Goal: Check status: Check status

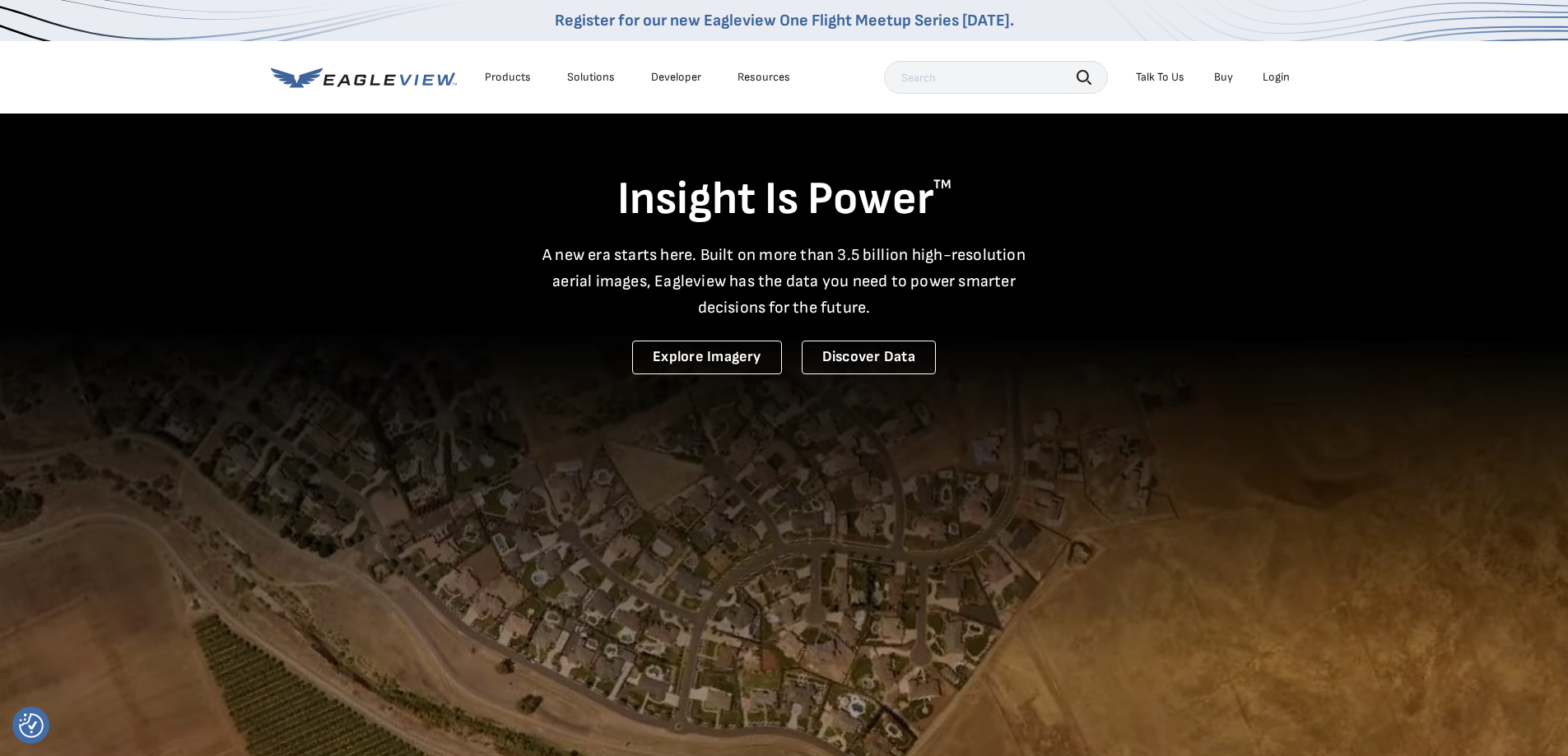
click at [1286, 79] on div "Login" at bounding box center [1276, 77] width 27 height 14
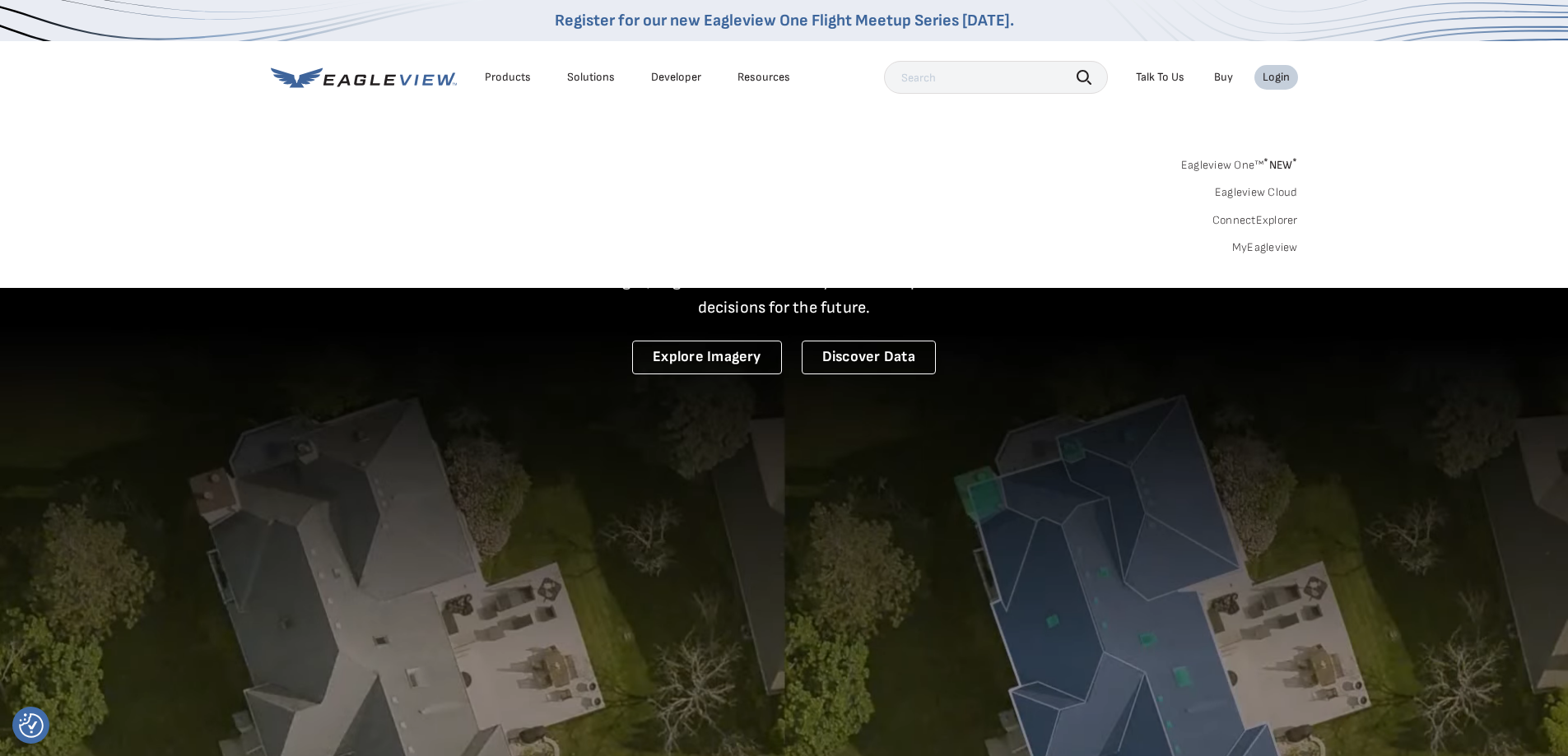
click at [1256, 242] on link "MyEagleview" at bounding box center [1264, 247] width 66 height 14
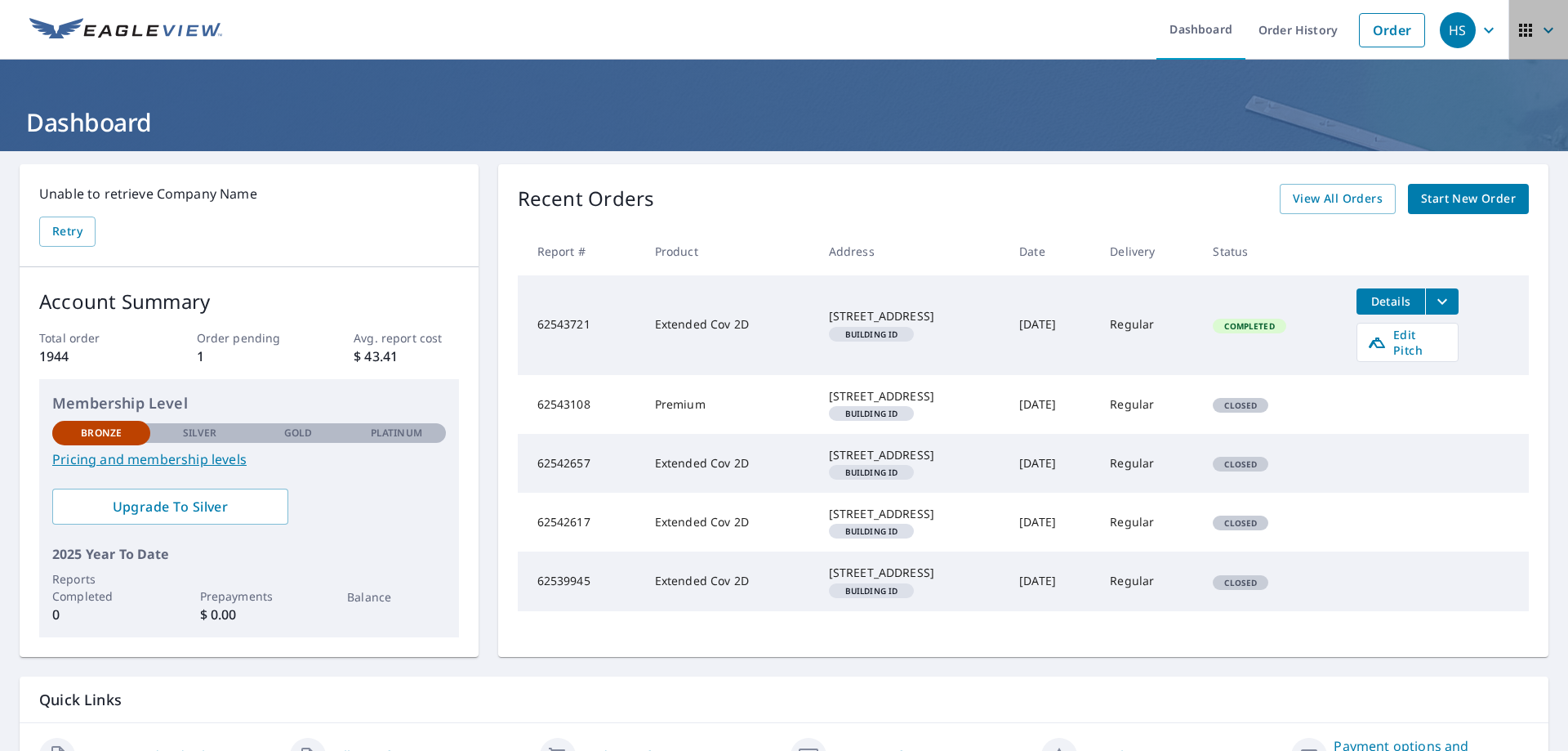
click at [1519, 32] on icon "button" at bounding box center [1526, 30] width 19 height 19
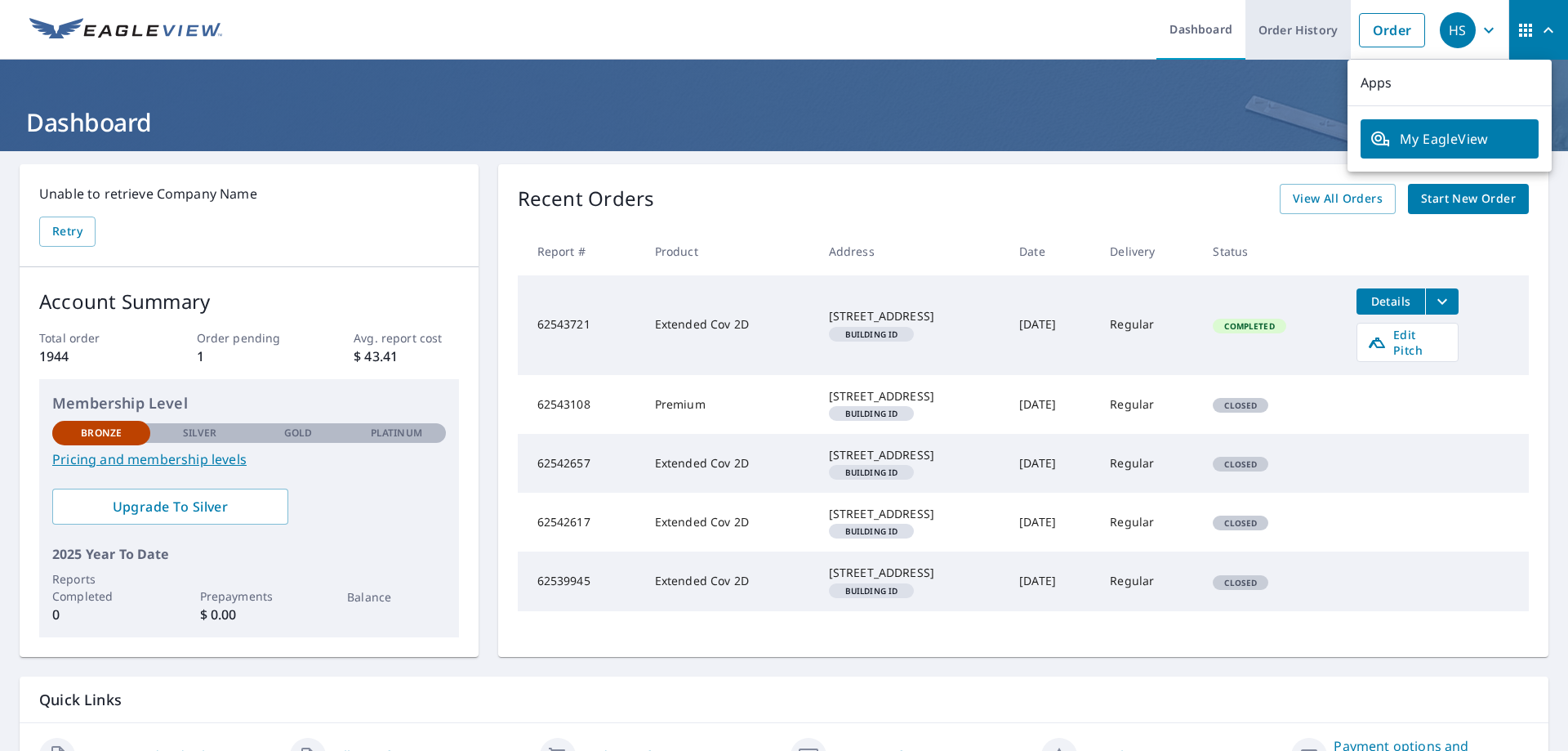
click at [1285, 29] on link "Order History" at bounding box center [1298, 30] width 106 height 59
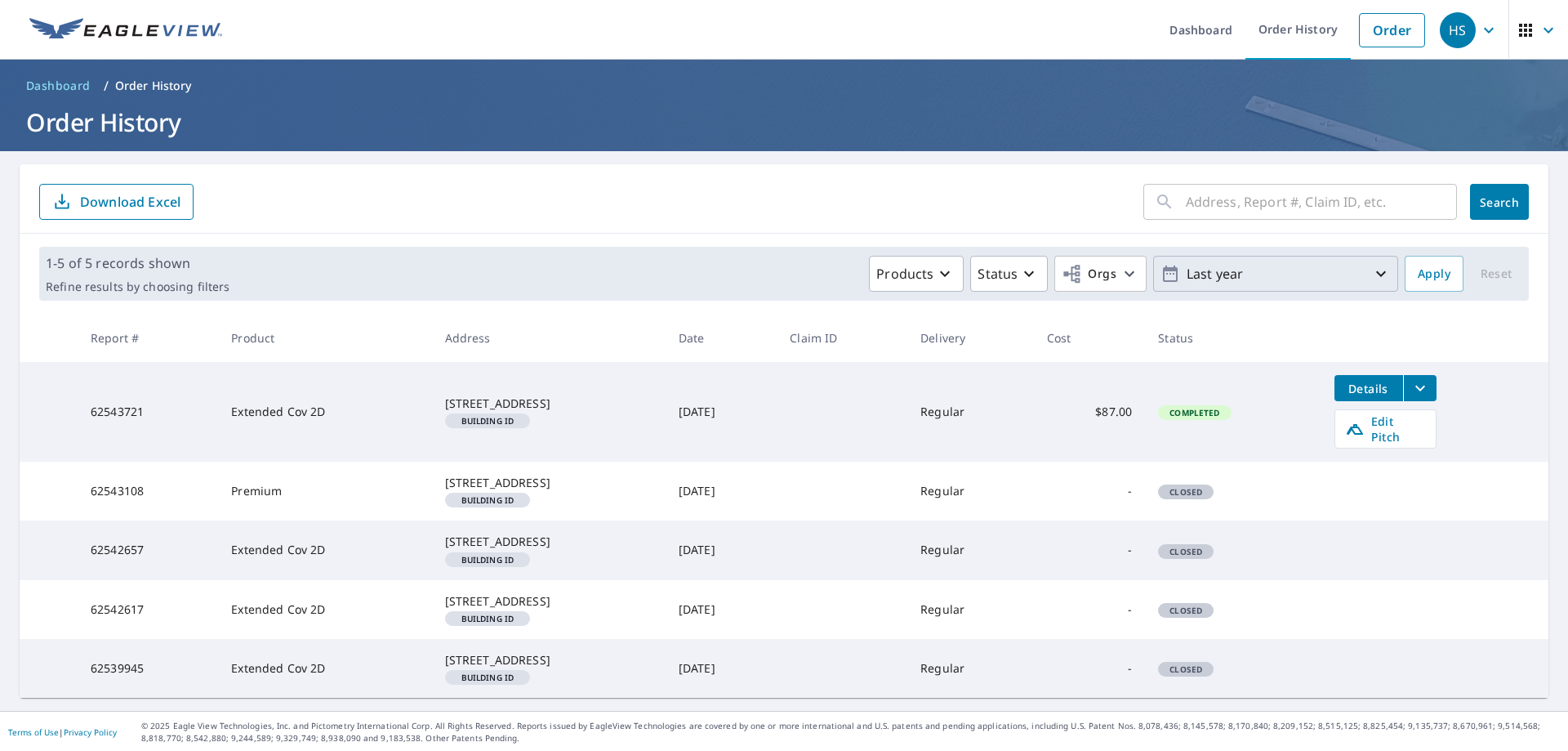
click at [1208, 272] on p "Last year" at bounding box center [1276, 274] width 191 height 29
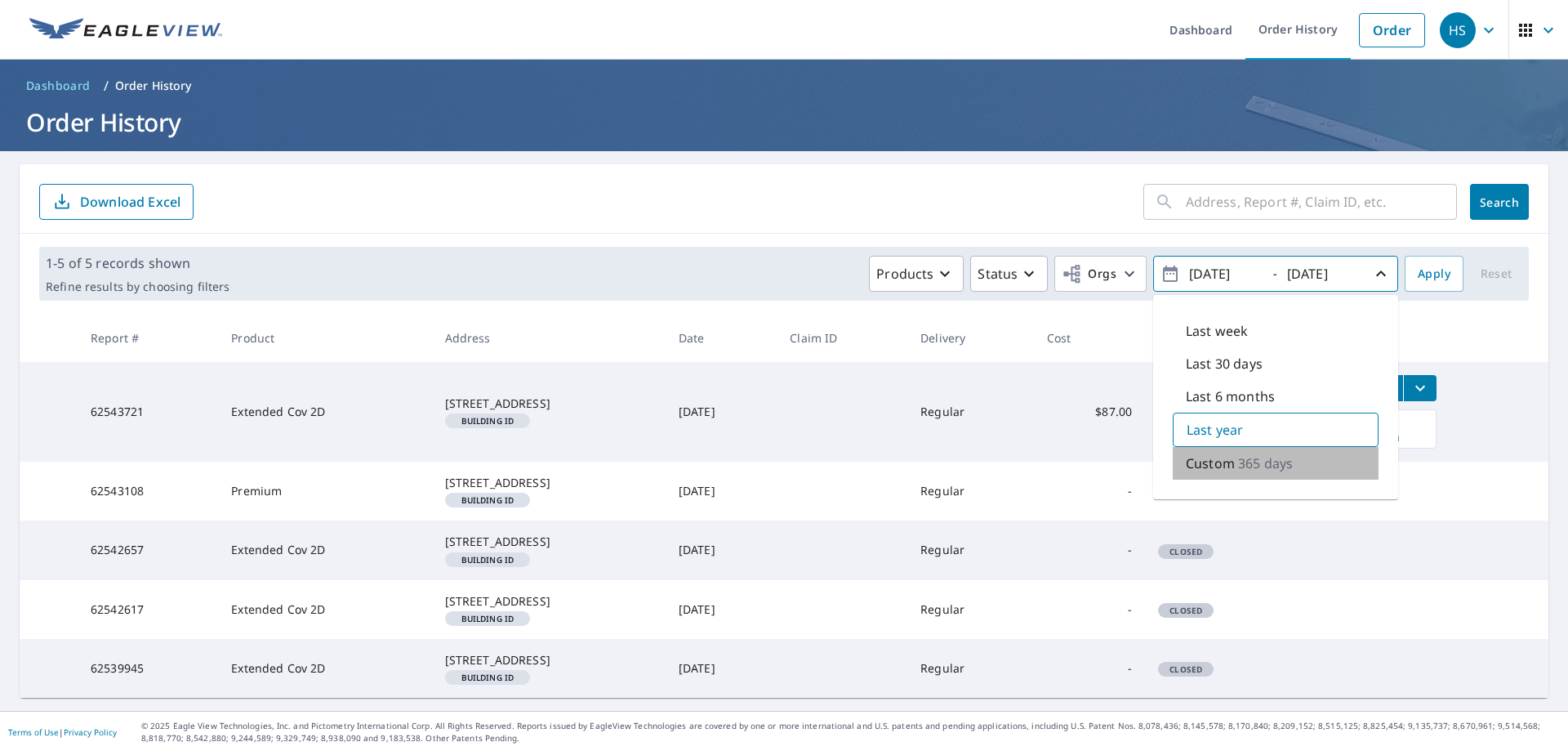
click at [1214, 466] on p "Custom" at bounding box center [1211, 463] width 49 height 19
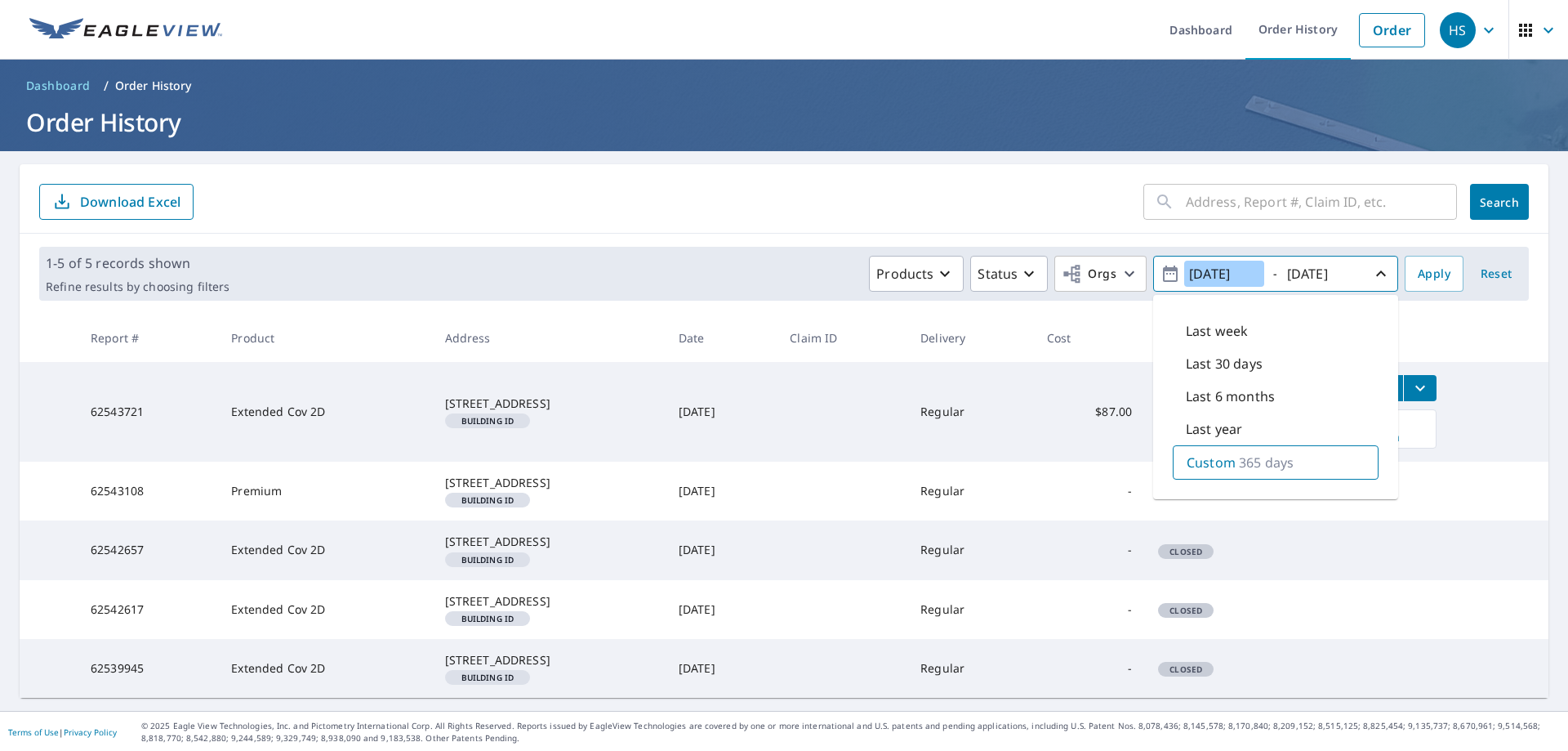
click at [1220, 273] on input "2024/10/09" at bounding box center [1224, 273] width 80 height 26
click at [1164, 275] on icon "button" at bounding box center [1170, 273] width 14 height 16
click at [1164, 273] on icon "button" at bounding box center [1170, 273] width 19 height 19
click at [1313, 279] on input "2025/10/09" at bounding box center [1323, 273] width 80 height 26
click at [1246, 272] on input "2024/10/09" at bounding box center [1224, 273] width 80 height 26
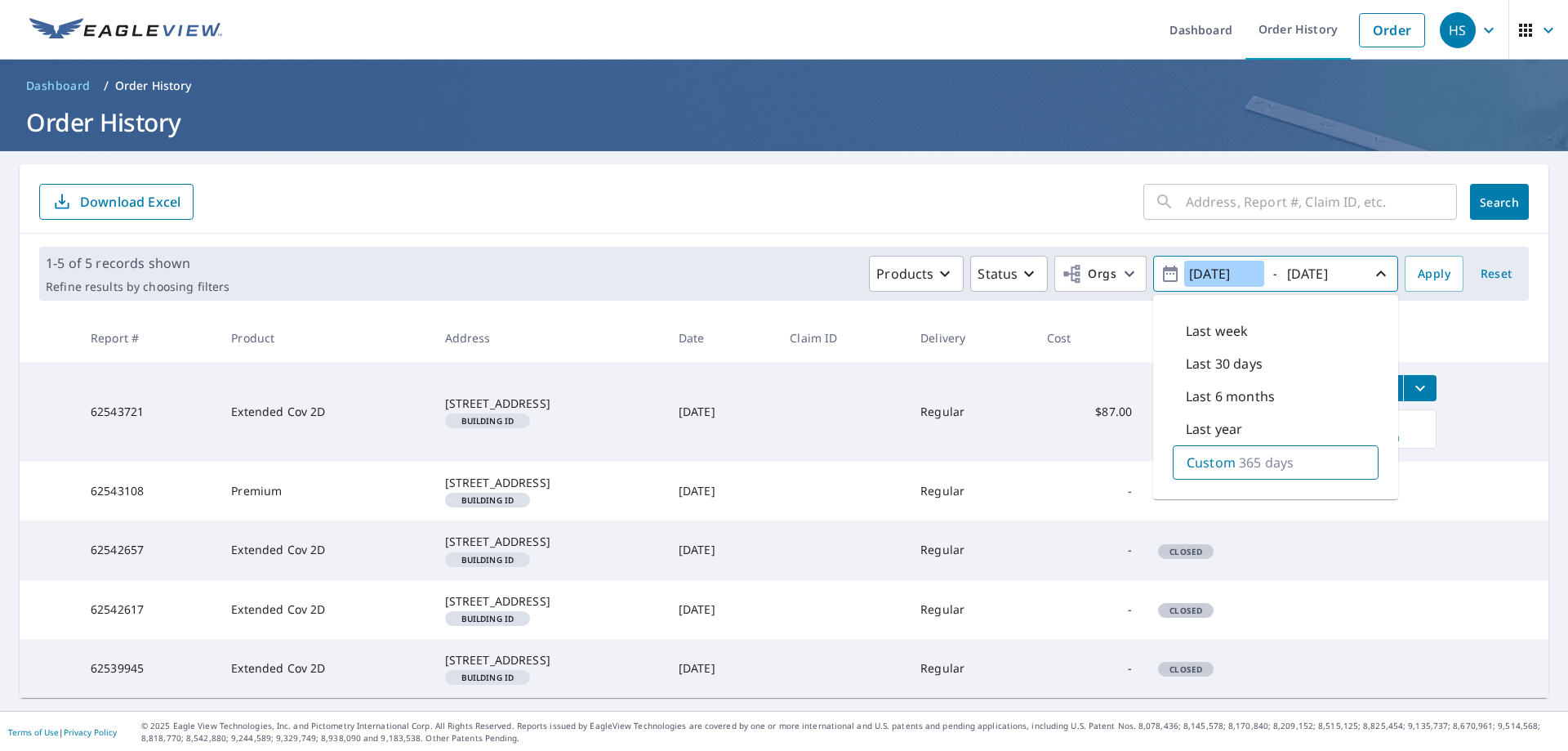
click at [1227, 275] on input "2024/10/09" at bounding box center [1224, 273] width 80 height 26
type input "2024/01/01"
click at [1305, 273] on input "2025/10/09" at bounding box center [1323, 273] width 80 height 26
type input "2024/12/31"
click at [1372, 281] on icon "button" at bounding box center [1381, 273] width 19 height 19
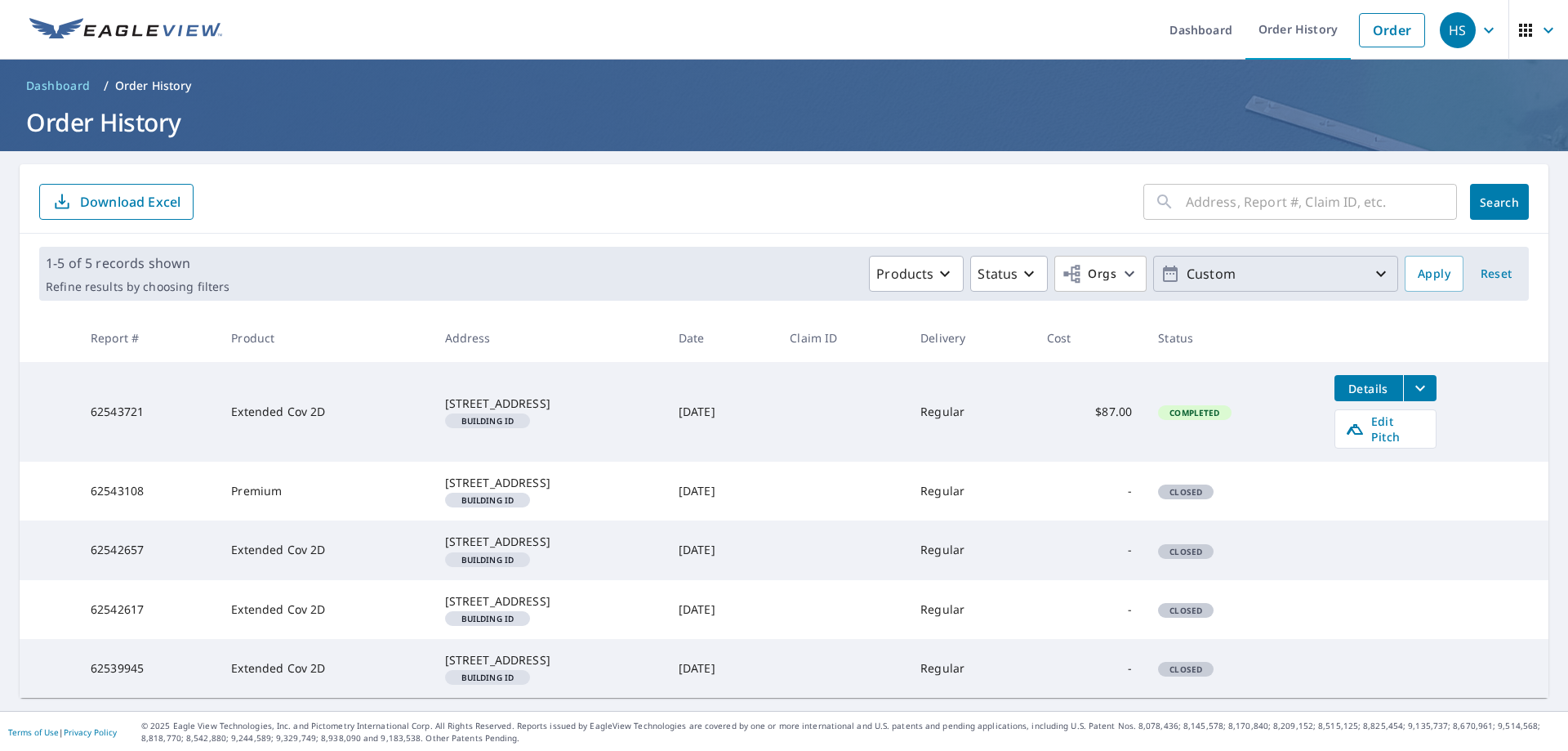
click at [1321, 272] on p "Custom" at bounding box center [1276, 274] width 191 height 29
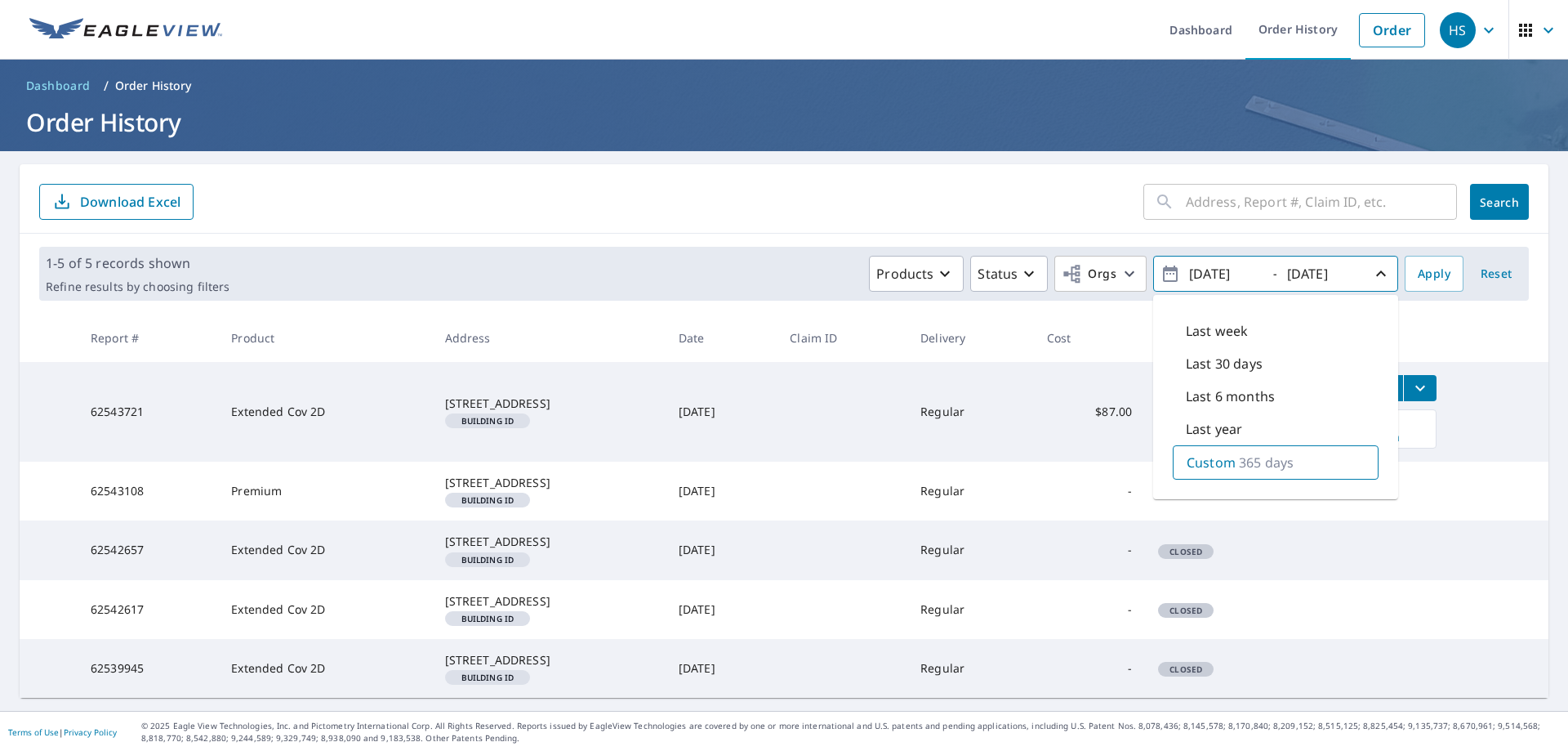
click at [1244, 461] on p "365 days" at bounding box center [1266, 462] width 55 height 19
click at [1353, 203] on input "text" at bounding box center [1322, 202] width 271 height 46
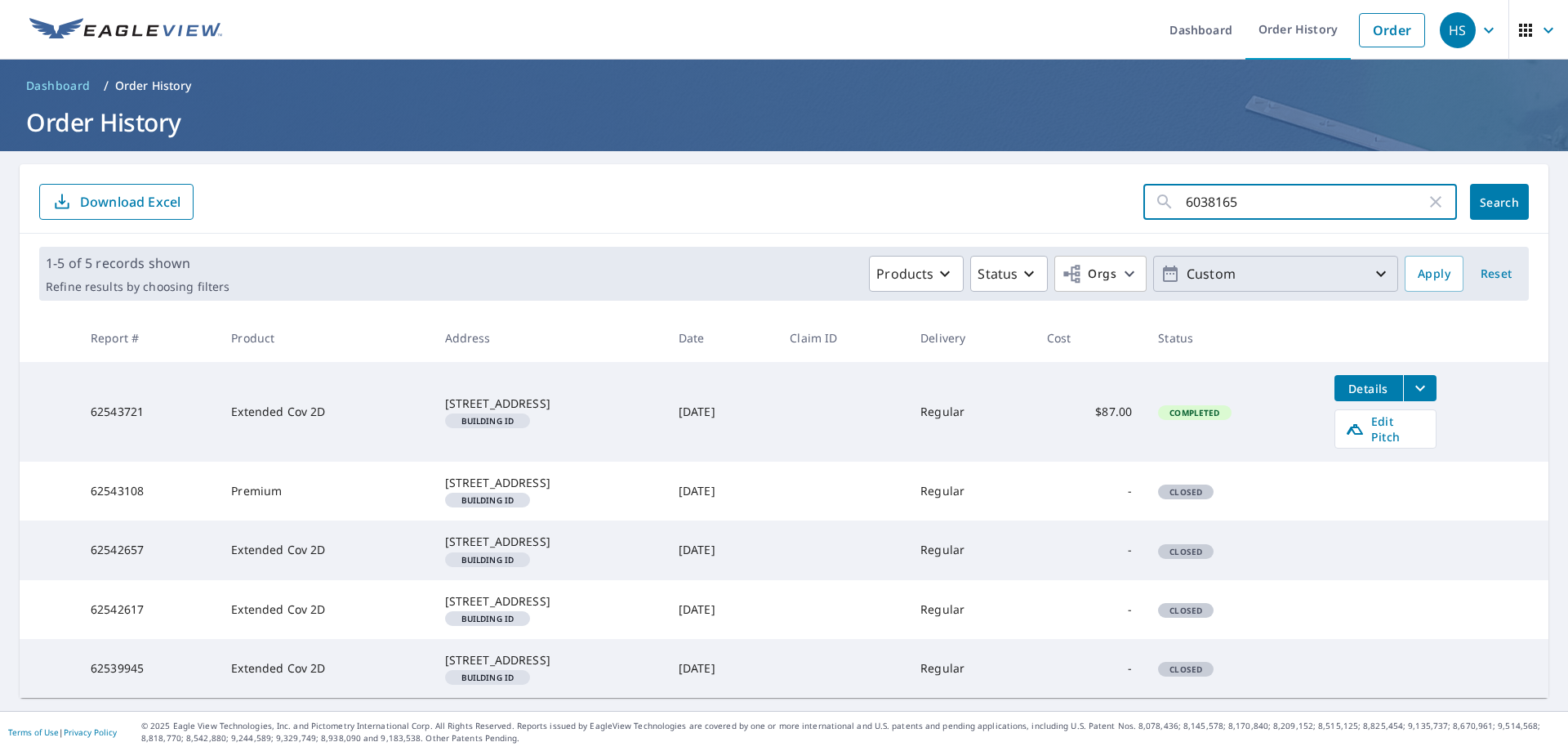
type input "60381656"
click at [1496, 207] on span "Search" at bounding box center [1499, 202] width 33 height 15
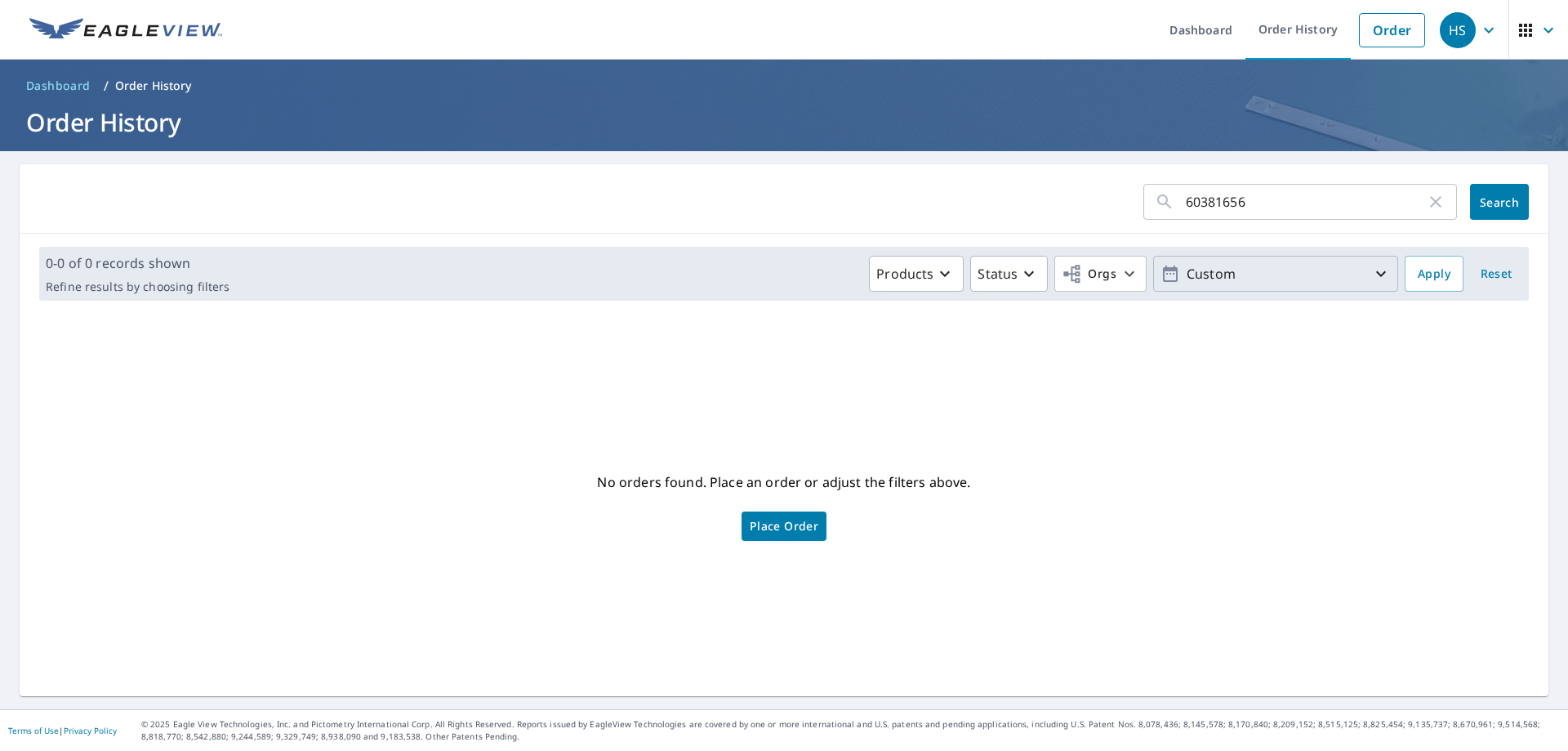
click at [1295, 278] on p "Custom" at bounding box center [1276, 274] width 191 height 29
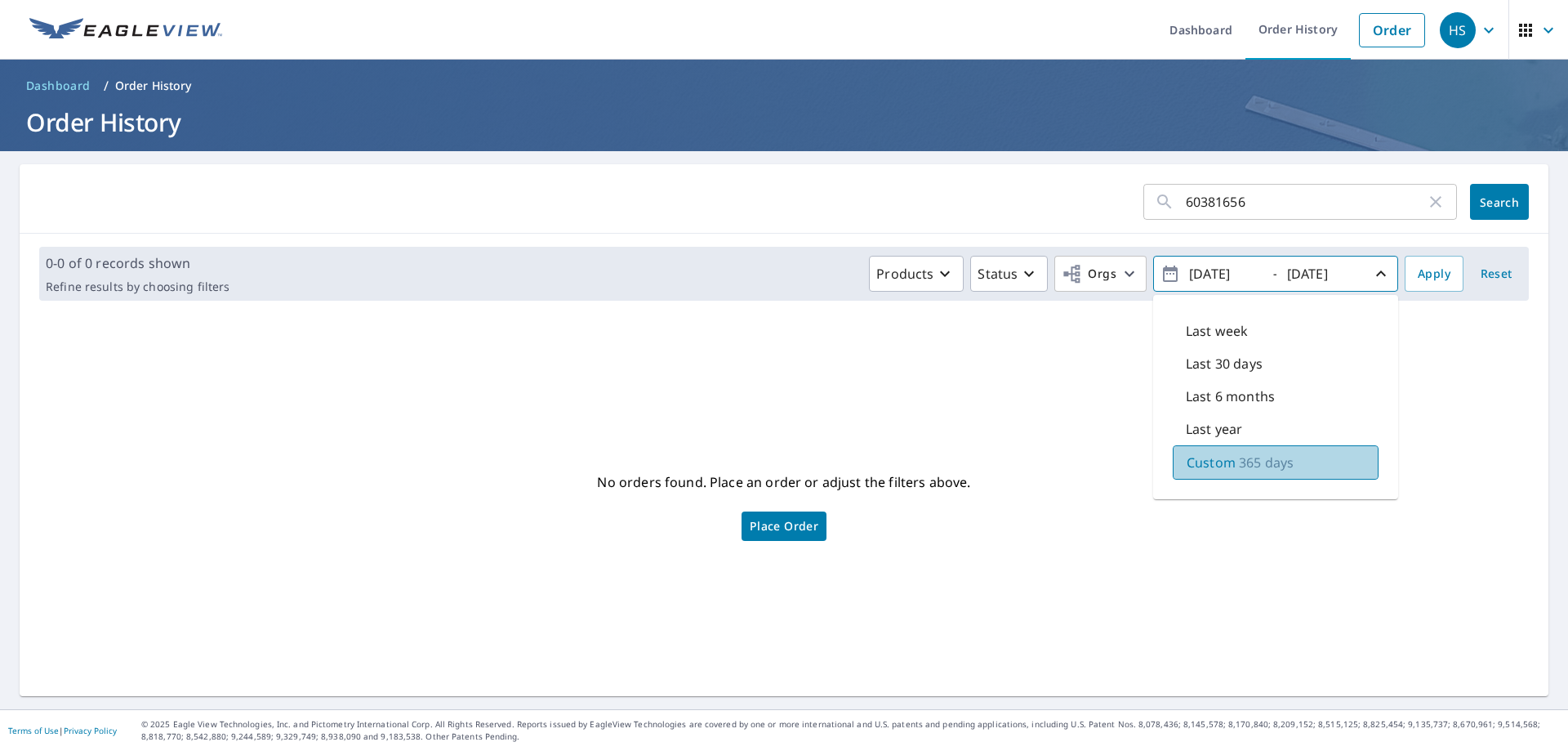
click at [1209, 471] on p "Custom" at bounding box center [1212, 462] width 49 height 19
click at [1418, 279] on span "Apply" at bounding box center [1434, 274] width 33 height 20
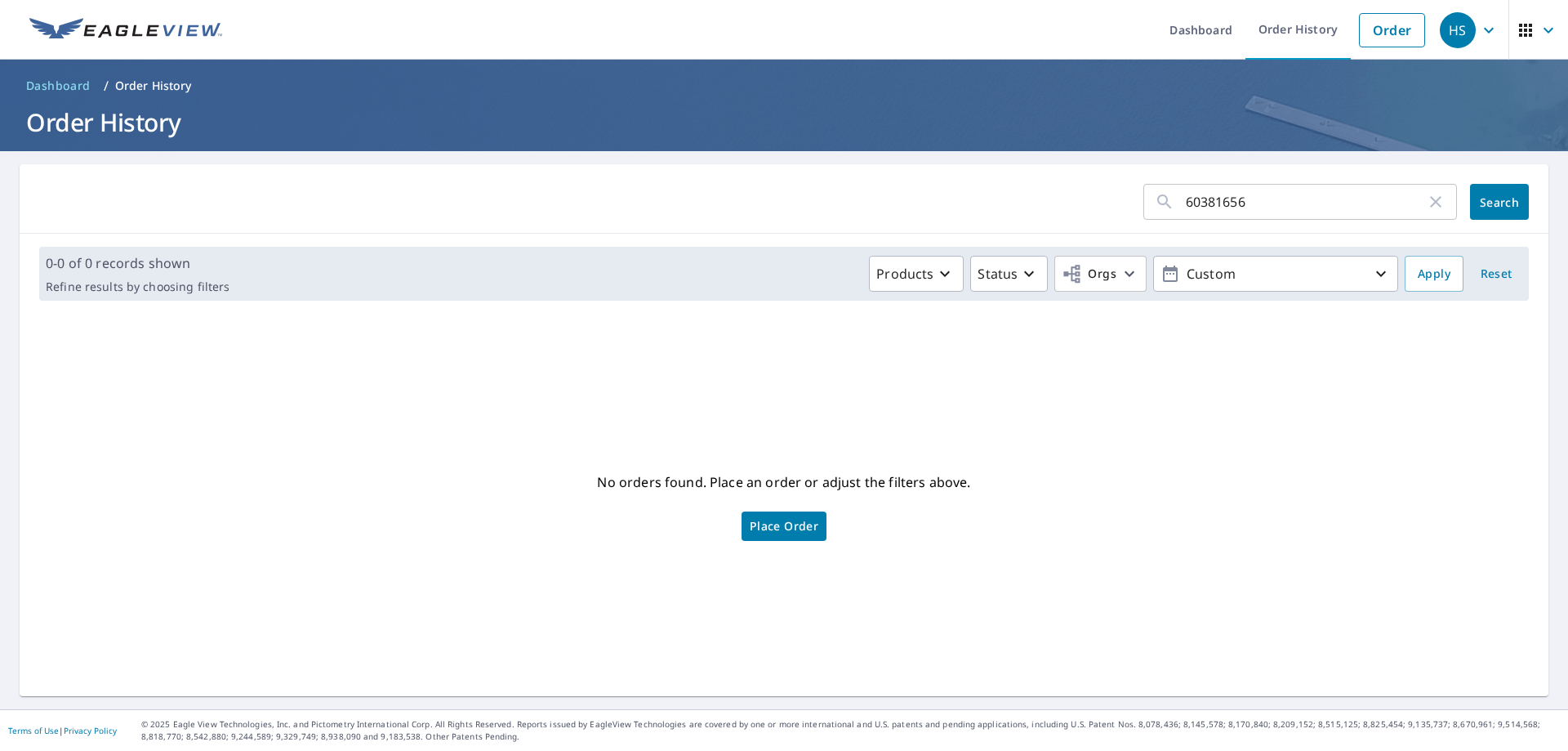
click at [1489, 271] on span "Reset" at bounding box center [1496, 274] width 39 height 20
click at [1505, 196] on span "Search" at bounding box center [1499, 202] width 33 height 15
click at [1372, 271] on icon "button" at bounding box center [1381, 273] width 19 height 19
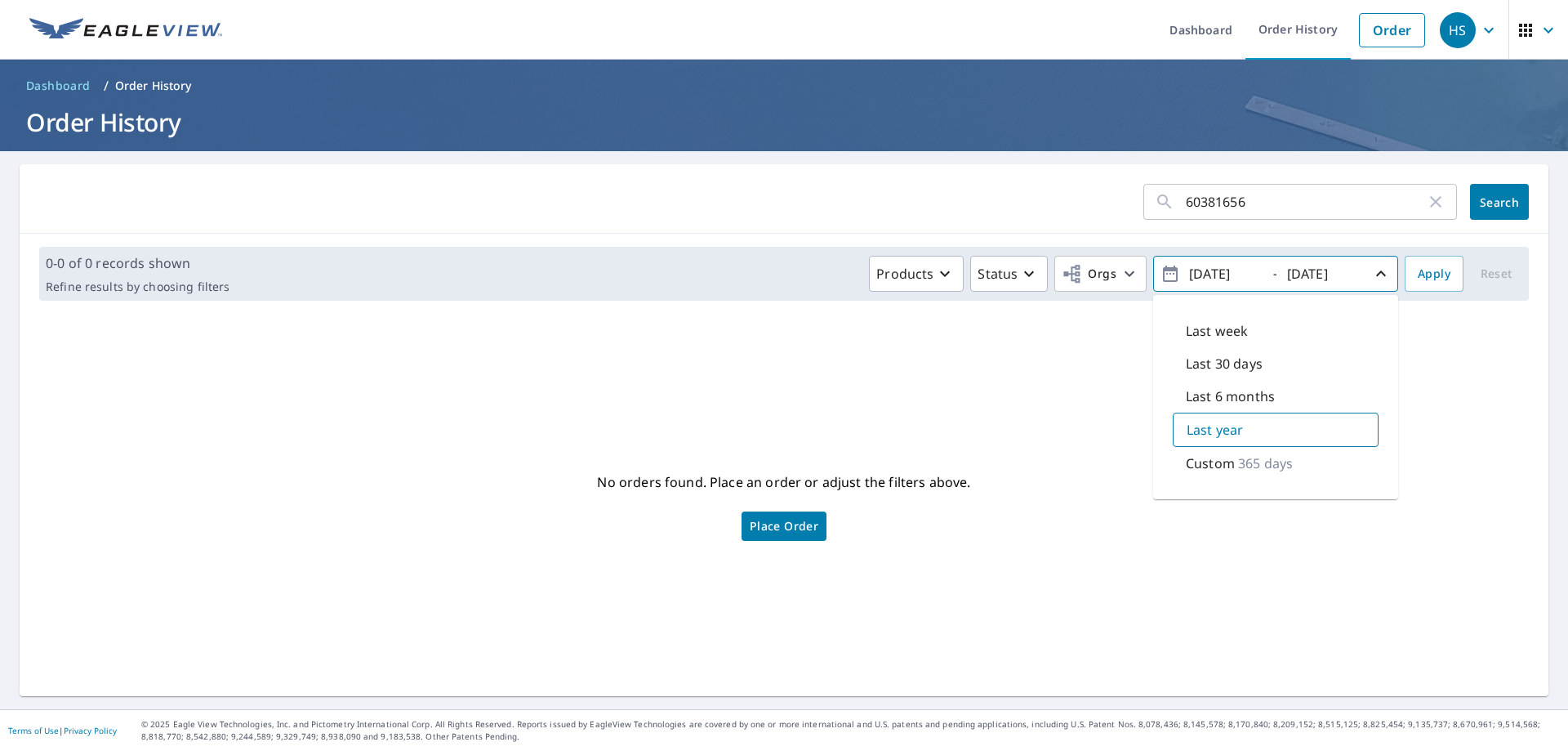
click at [1238, 463] on p "365 days" at bounding box center [1265, 463] width 55 height 19
click at [1227, 273] on input "2024/10/09" at bounding box center [1224, 273] width 80 height 26
type input "2024/07/01"
click at [1318, 273] on input "2025/10/09" at bounding box center [1323, 273] width 80 height 26
click at [1305, 274] on input "2025/10/09" at bounding box center [1323, 273] width 80 height 26
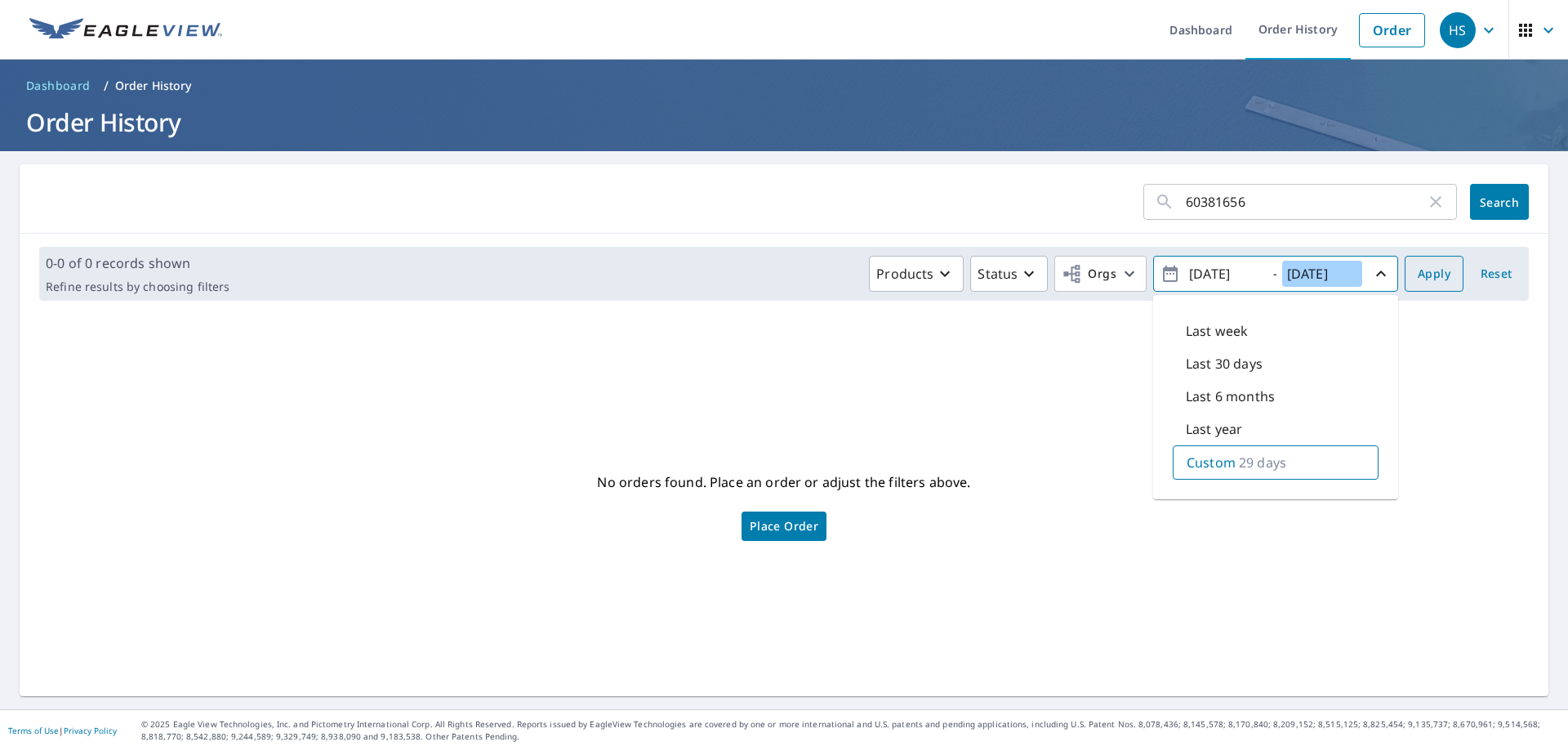
type input "2024/07/30"
click at [1425, 282] on span "Apply" at bounding box center [1434, 274] width 33 height 20
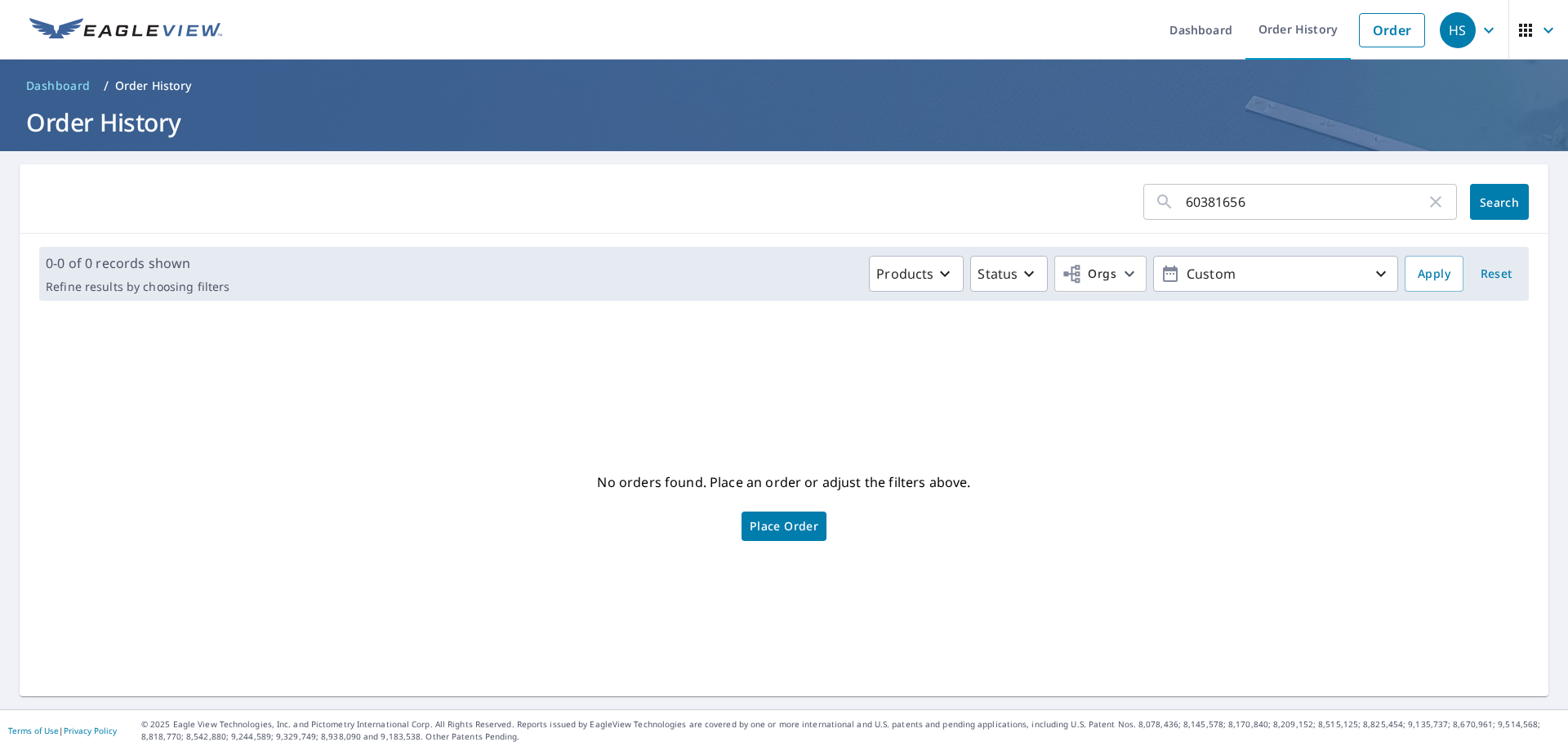
click at [1483, 198] on span "Search" at bounding box center [1499, 202] width 33 height 15
click at [1381, 34] on link "Order" at bounding box center [1392, 30] width 66 height 35
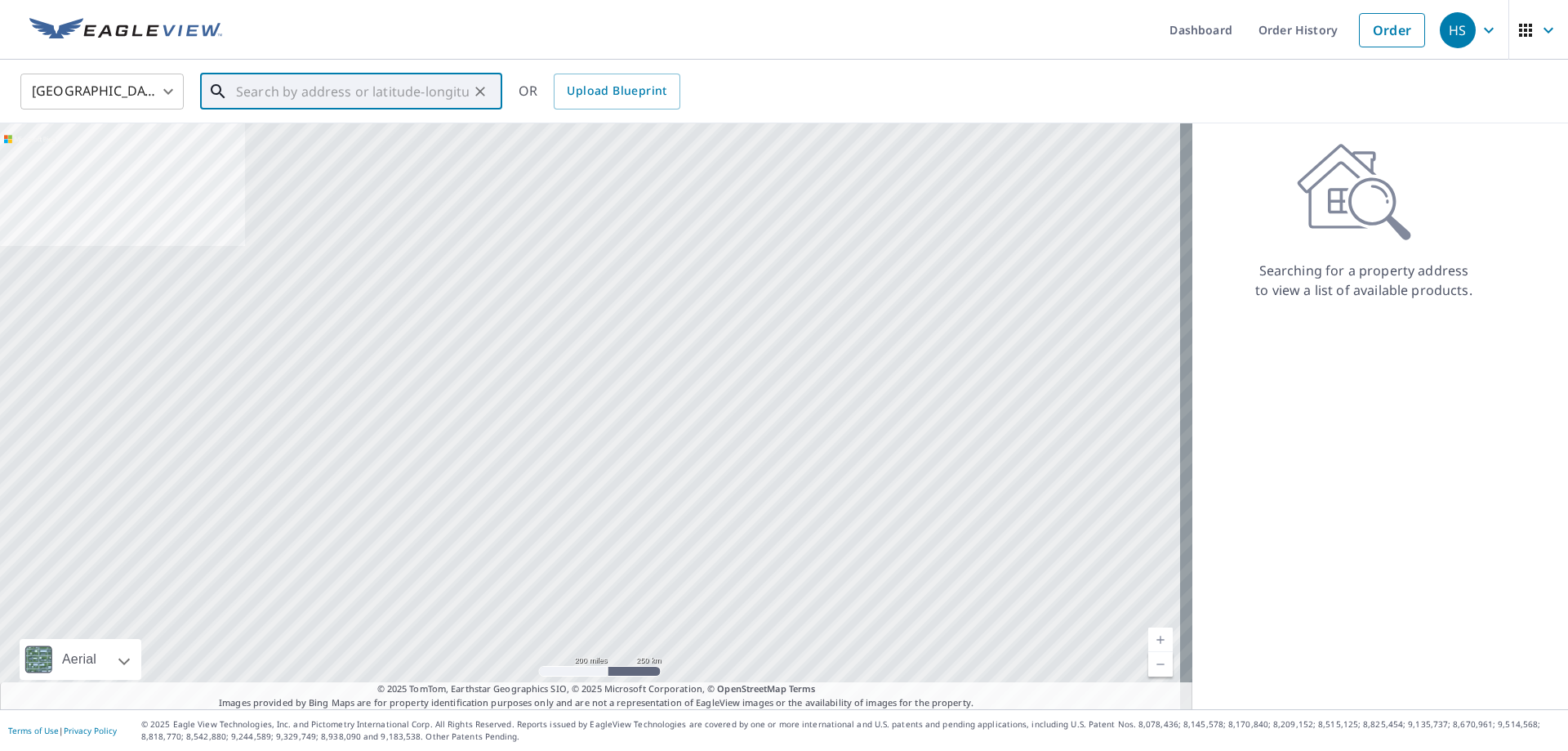
click at [331, 86] on input "text" at bounding box center [352, 91] width 233 height 46
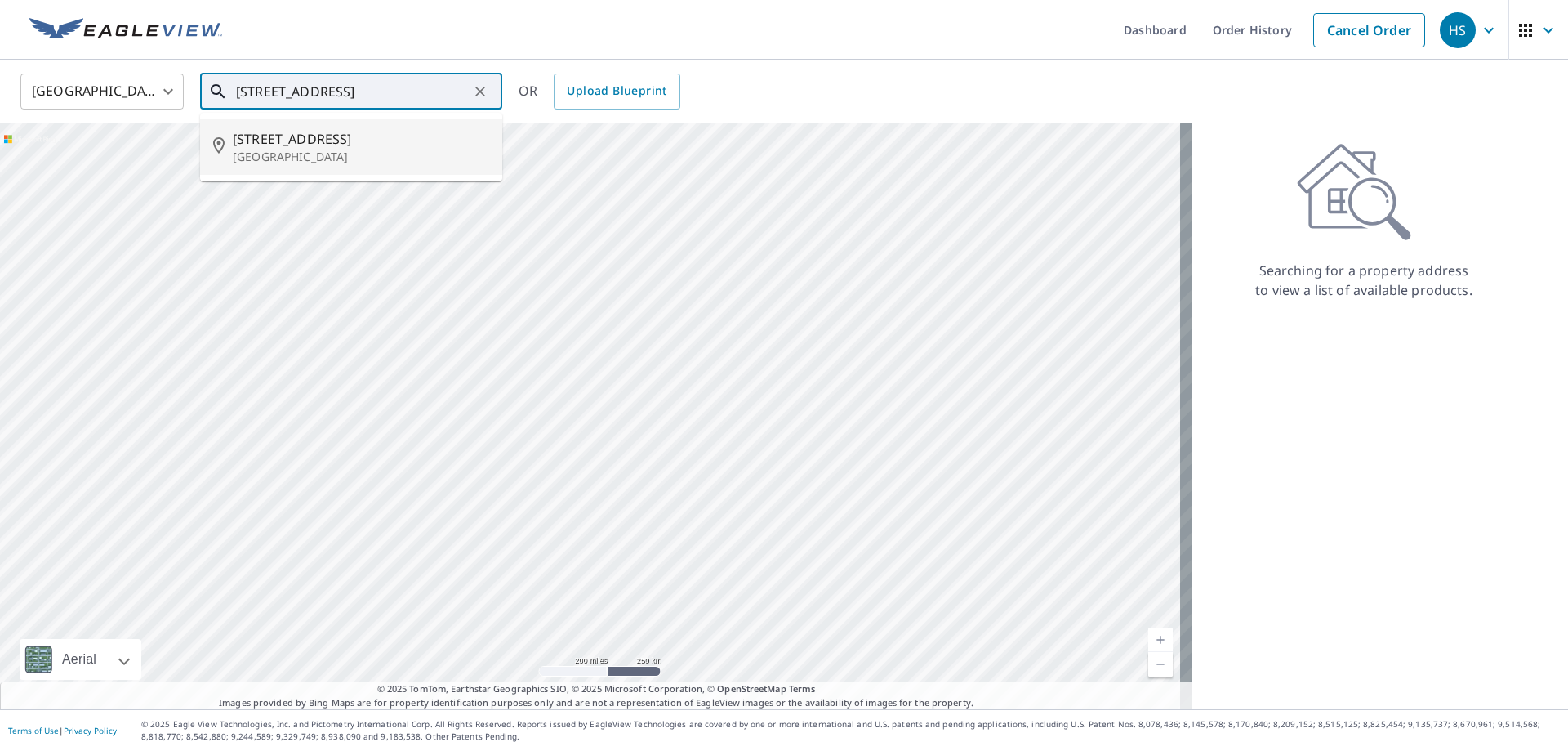
click at [305, 147] on span "300 N Highway A1a" at bounding box center [360, 139] width 256 height 19
type input "300 N Highway A1a Jupiter, FL 33477"
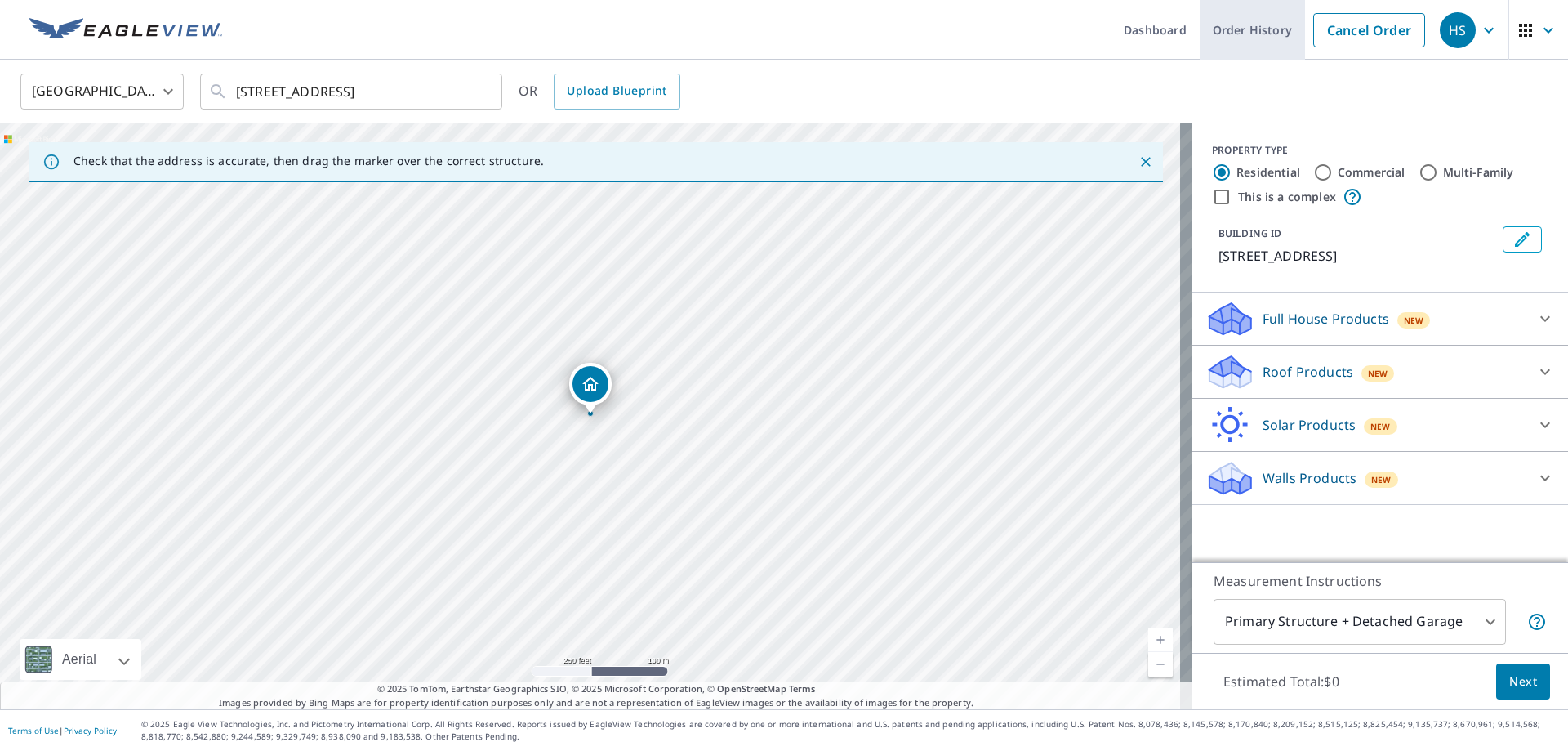
click at [1255, 34] on link "Order History" at bounding box center [1252, 30] width 106 height 59
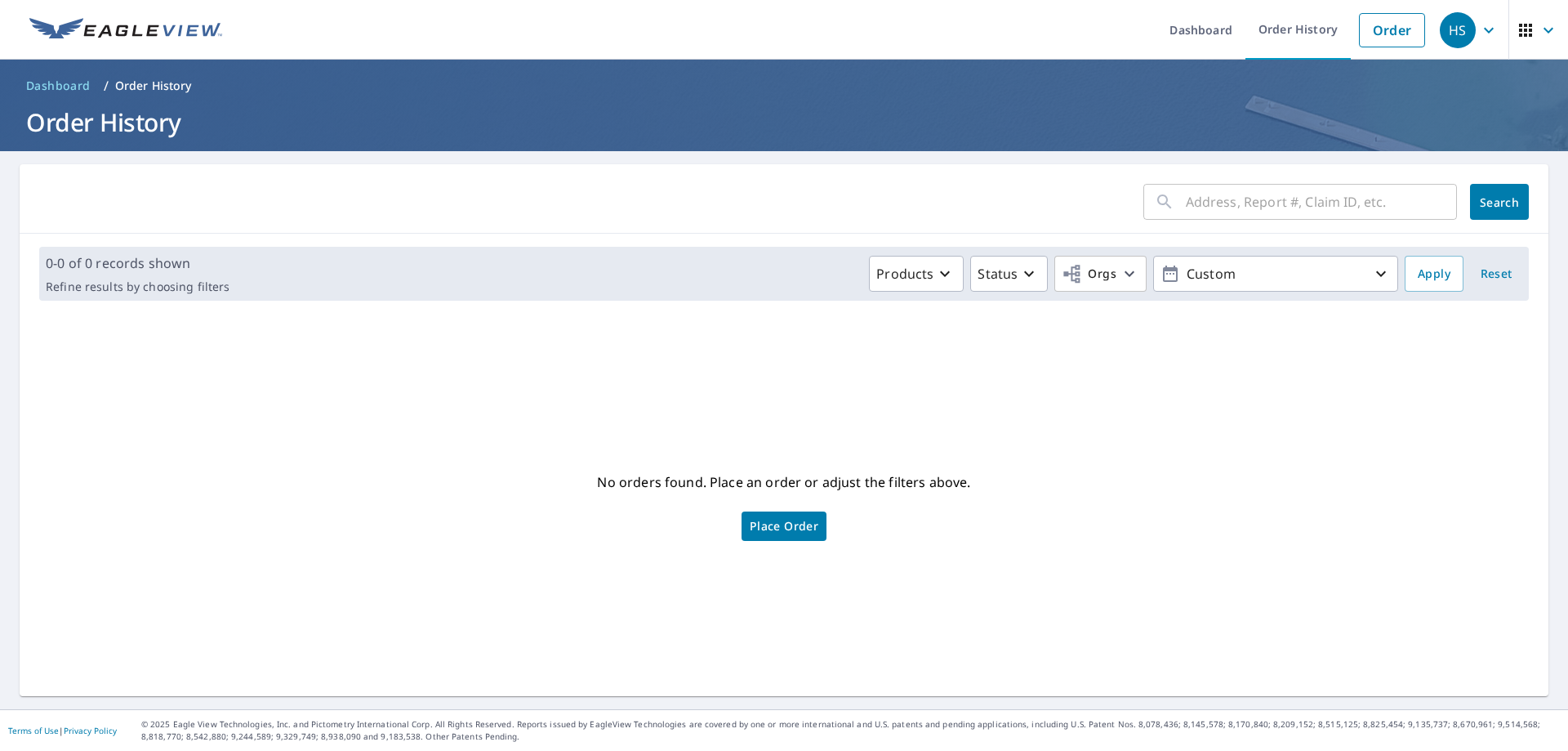
click at [1204, 200] on input "text" at bounding box center [1322, 202] width 271 height 46
type input "300 m highway"
click at [1490, 201] on span "Search" at bounding box center [1499, 202] width 33 height 15
click at [1291, 271] on p "Custom" at bounding box center [1276, 274] width 191 height 29
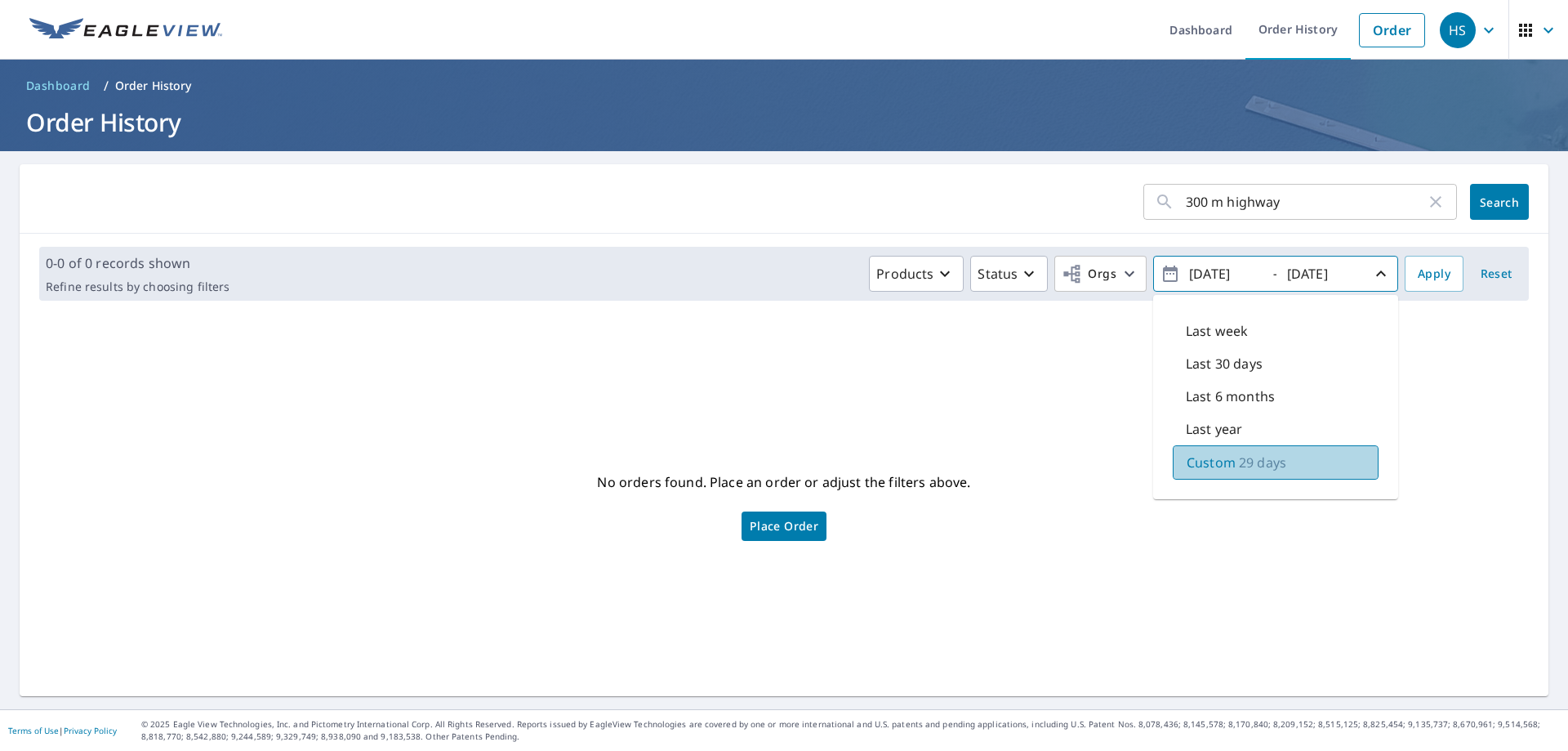
click at [1239, 459] on p "29 days" at bounding box center [1263, 462] width 47 height 19
click at [1428, 281] on span "Apply" at bounding box center [1434, 274] width 33 height 20
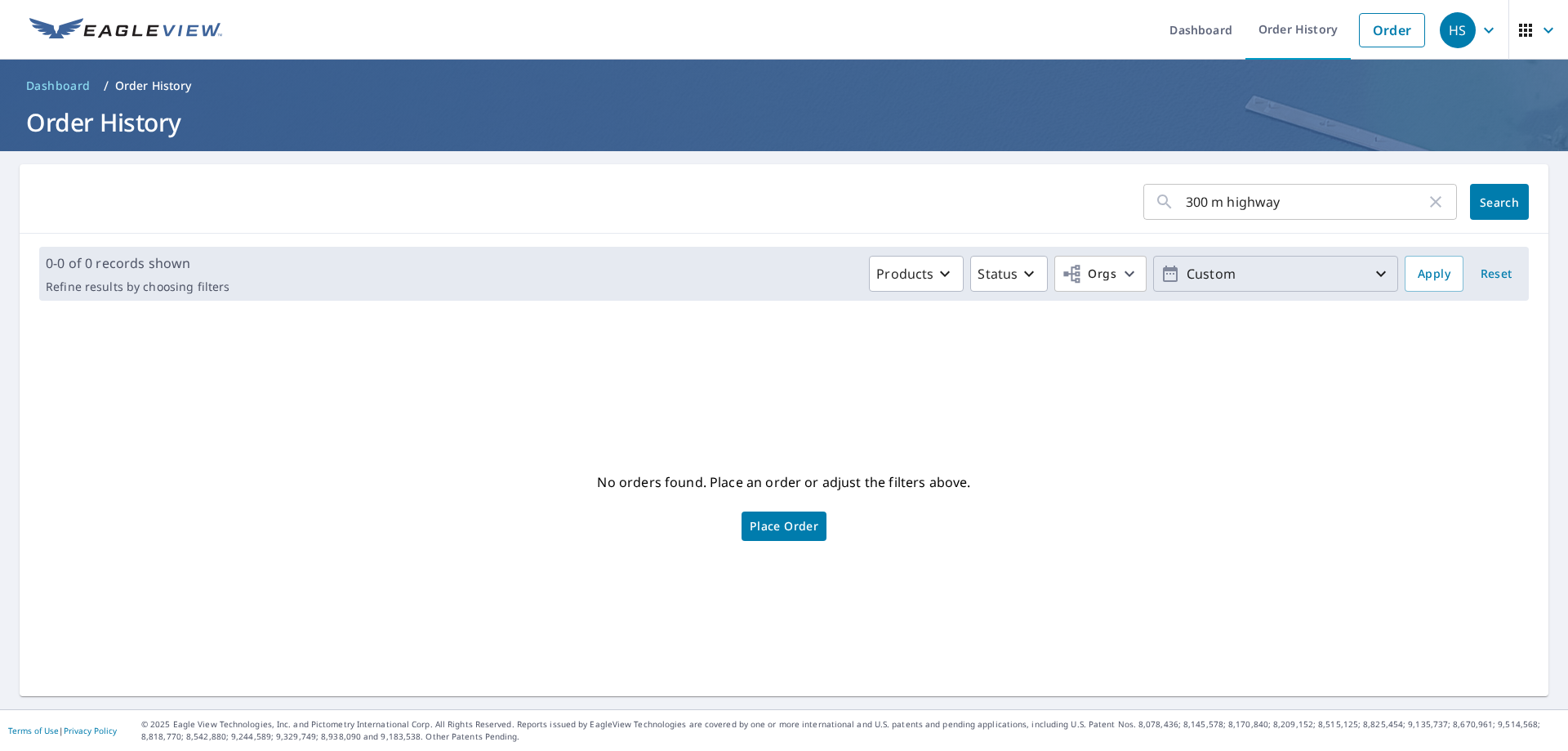
click at [1372, 276] on icon "button" at bounding box center [1381, 273] width 19 height 19
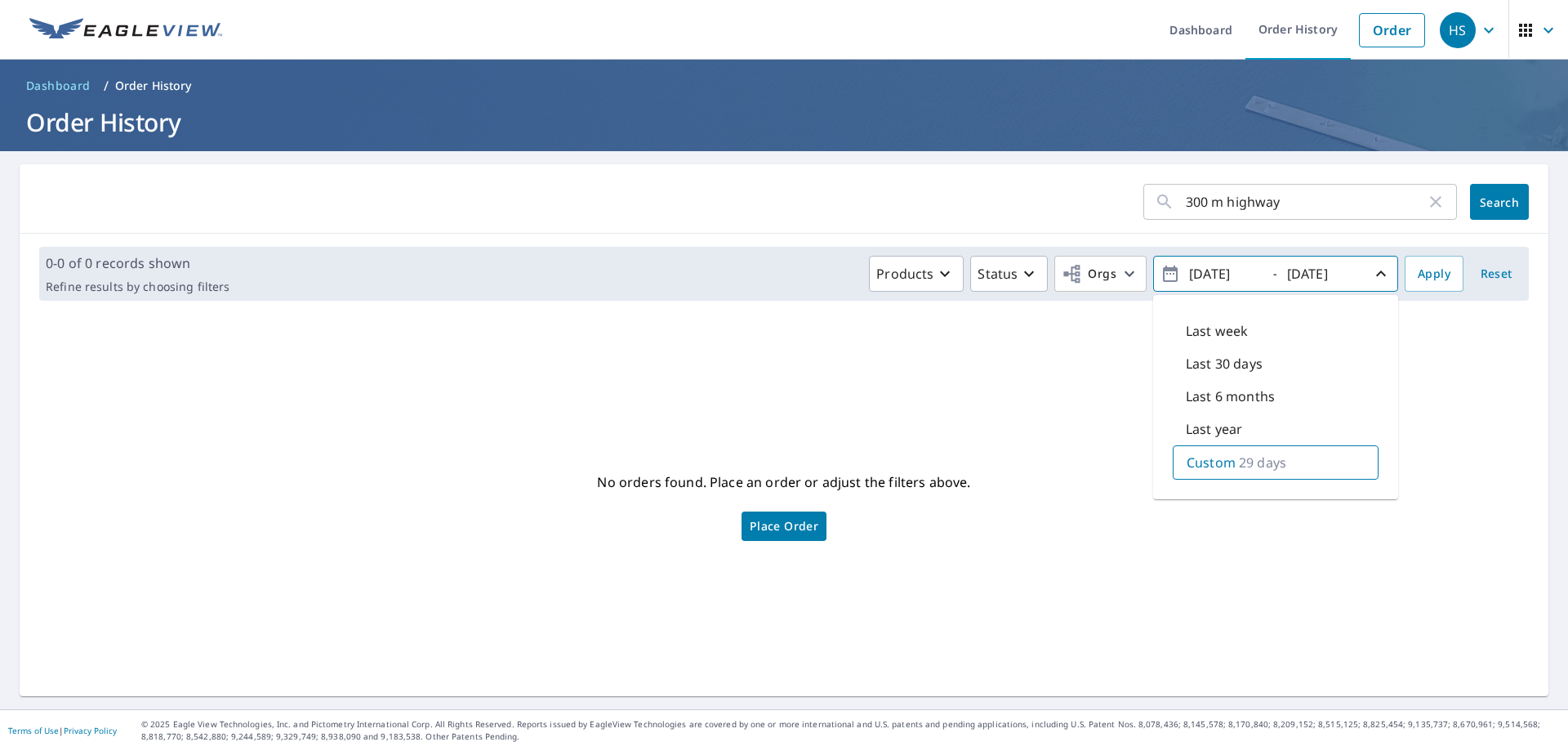
click at [1199, 429] on p "Last year" at bounding box center [1214, 428] width 57 height 19
type input "2024/10/09"
type input "2025/10/09"
click at [1221, 424] on p "Last year" at bounding box center [1215, 429] width 57 height 19
click at [1418, 274] on span "Apply" at bounding box center [1434, 274] width 33 height 20
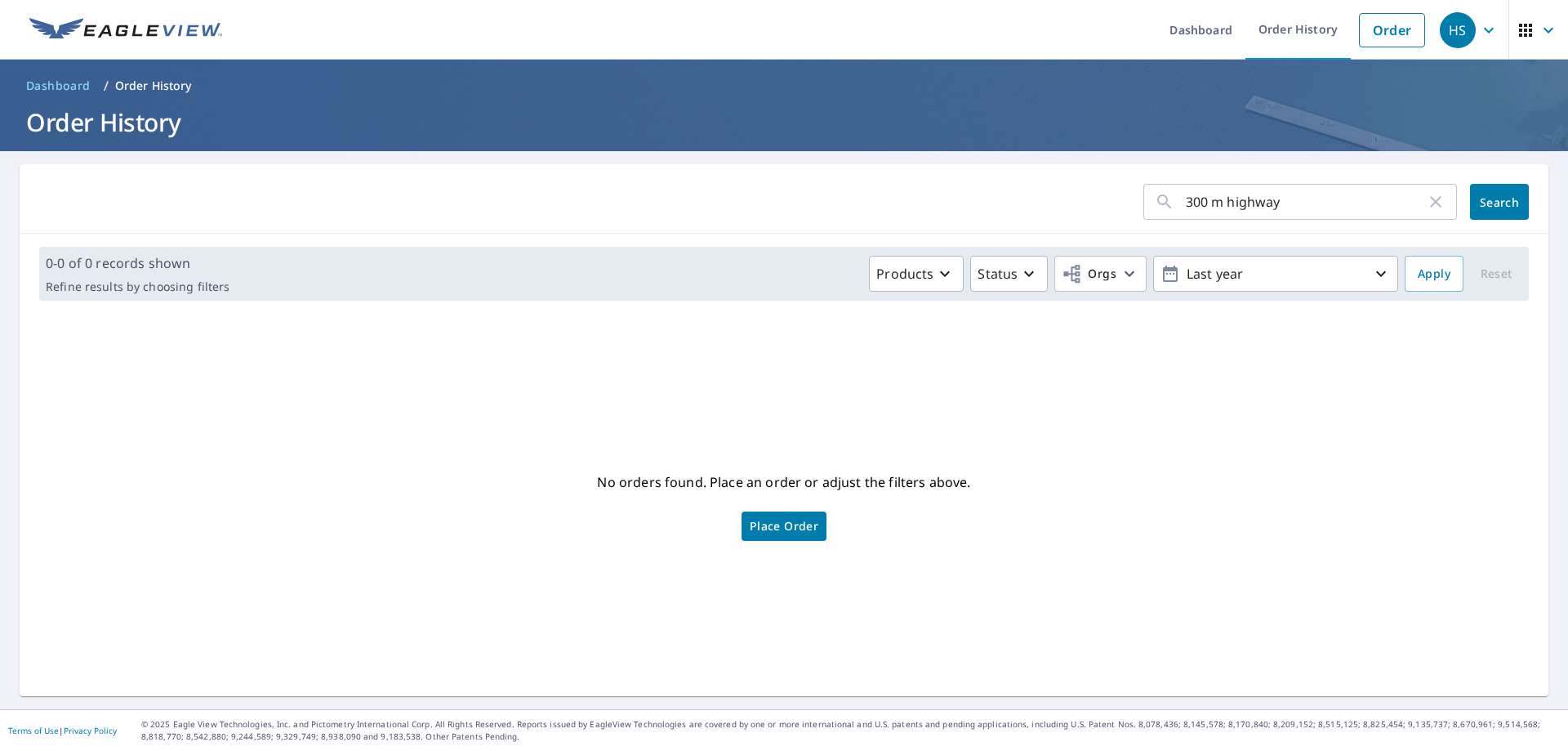
click at [1211, 202] on input "300 m highway" at bounding box center [1307, 202] width 240 height 46
type input "300 n highway"
click at [1405, 281] on button "Apply" at bounding box center [1434, 273] width 59 height 36
click at [1490, 210] on button "Search" at bounding box center [1500, 202] width 59 height 36
click at [1483, 199] on span "Search" at bounding box center [1499, 202] width 33 height 15
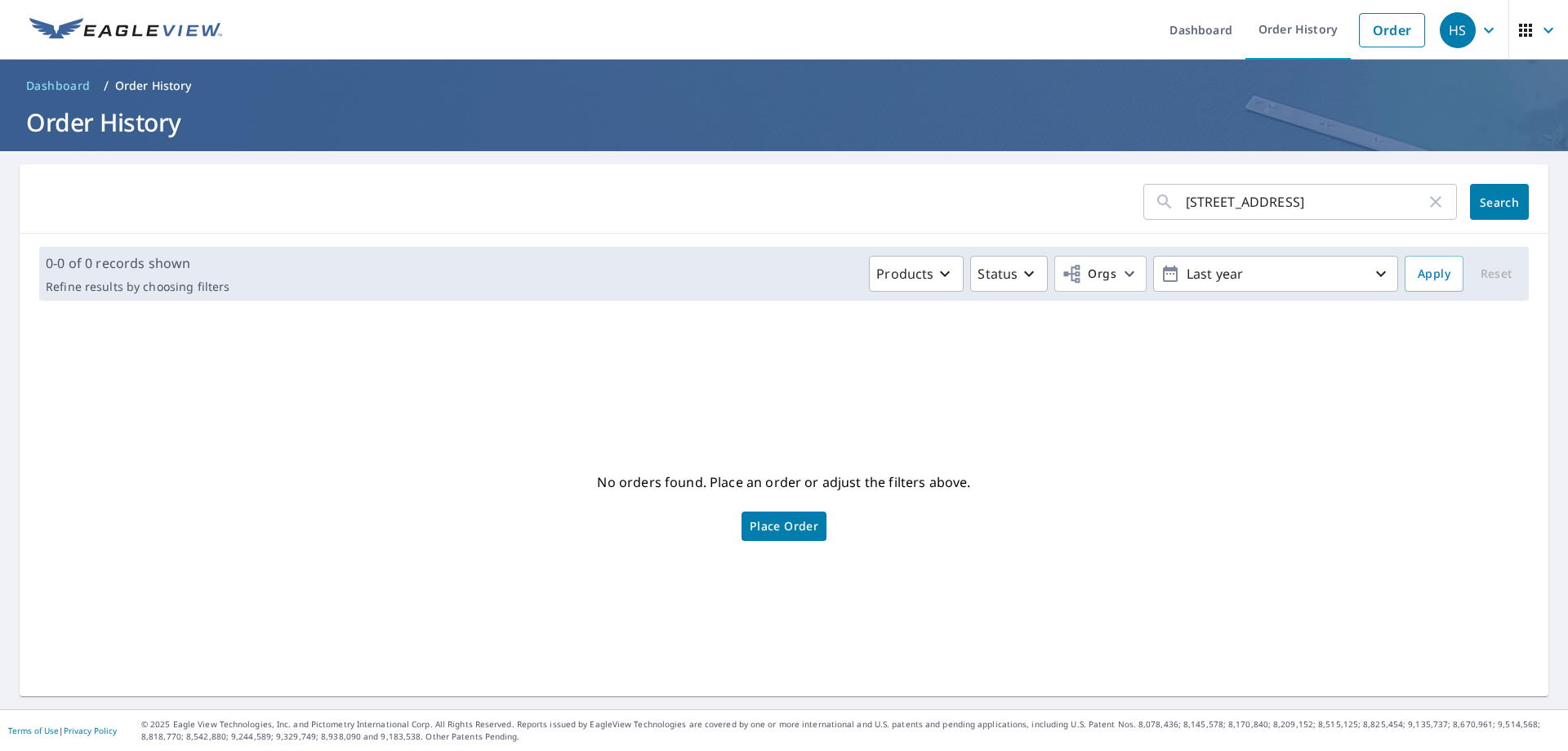
click at [1484, 29] on icon "button" at bounding box center [1489, 30] width 10 height 6
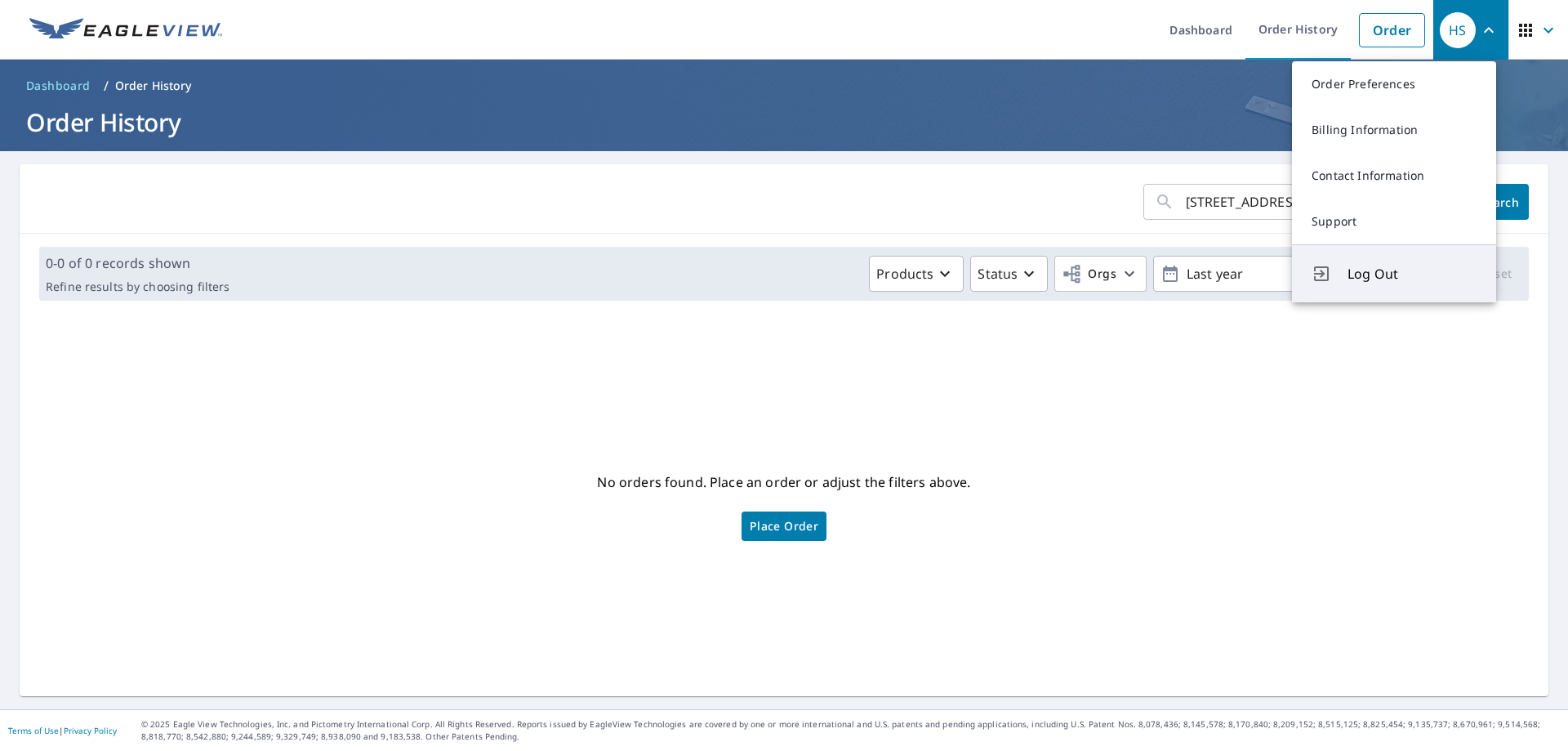
click at [1367, 288] on button "Log Out" at bounding box center [1394, 273] width 204 height 58
